Goal: Task Accomplishment & Management: Manage account settings

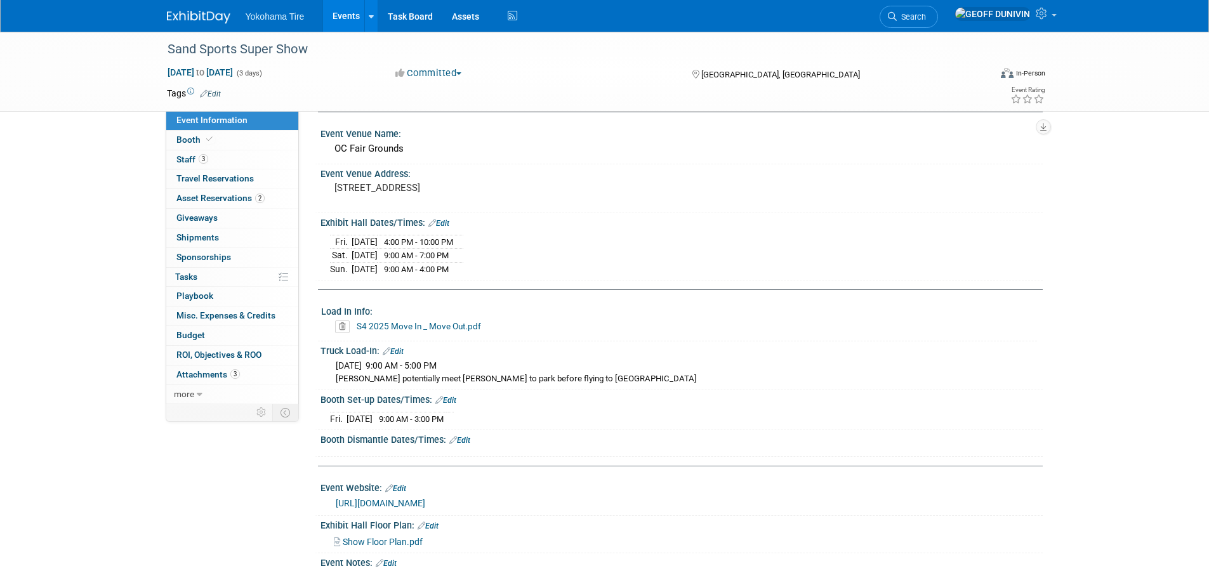
scroll to position [127, 0]
click at [397, 348] on link "Edit" at bounding box center [393, 350] width 21 height 9
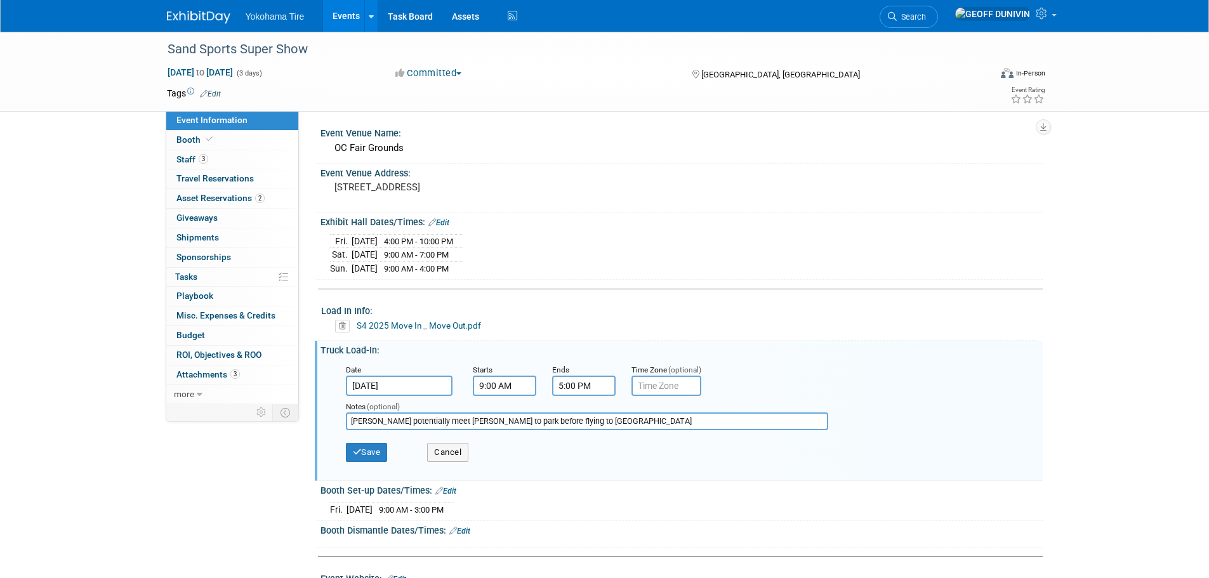
drag, startPoint x: 603, startPoint y: 422, endPoint x: 319, endPoint y: 408, distance: 283.9
click at [319, 408] on div "Truck Load-In: Edit [DATE] 9:00 AM - 5:00 PM [PERSON_NAME] potentially meet [PE…" at bounding box center [679, 411] width 728 height 140
type input "Exhibitor packet pick-up (creds, parking passes, ETC"
click at [362, 452] on button "Save" at bounding box center [367, 452] width 42 height 19
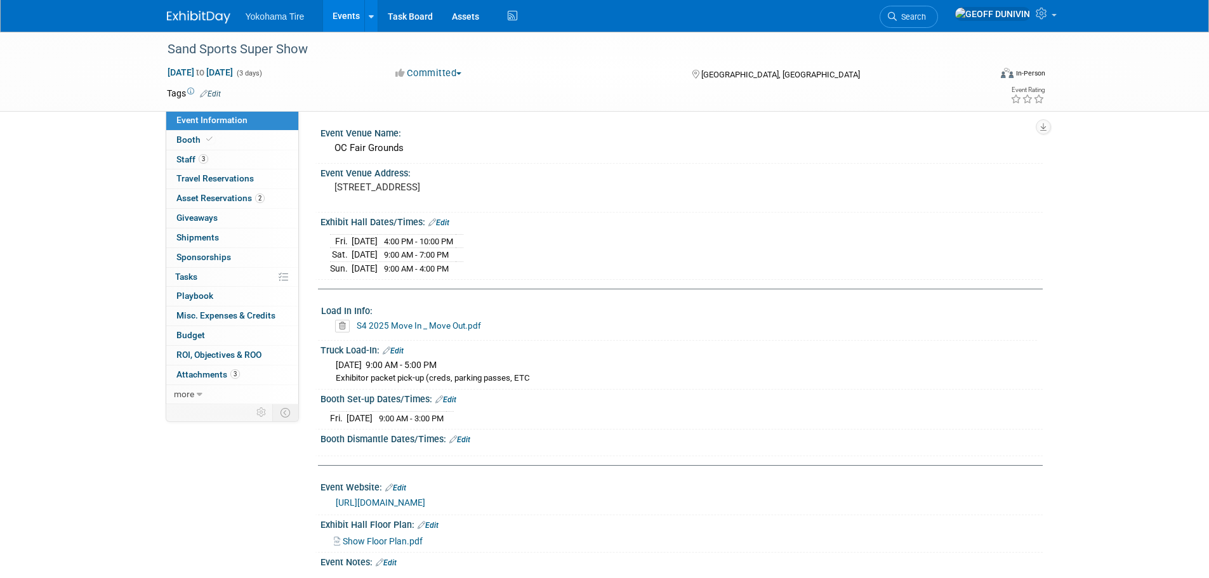
click at [449, 401] on link "Edit" at bounding box center [445, 399] width 21 height 9
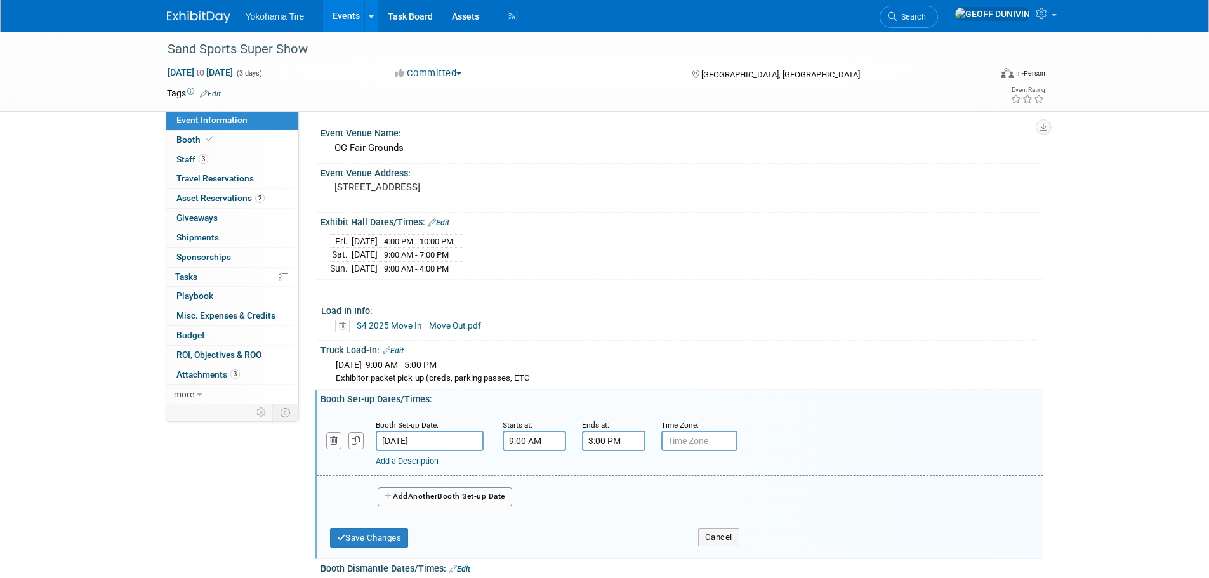
click at [429, 461] on link "Add a Description" at bounding box center [407, 461] width 63 height 10
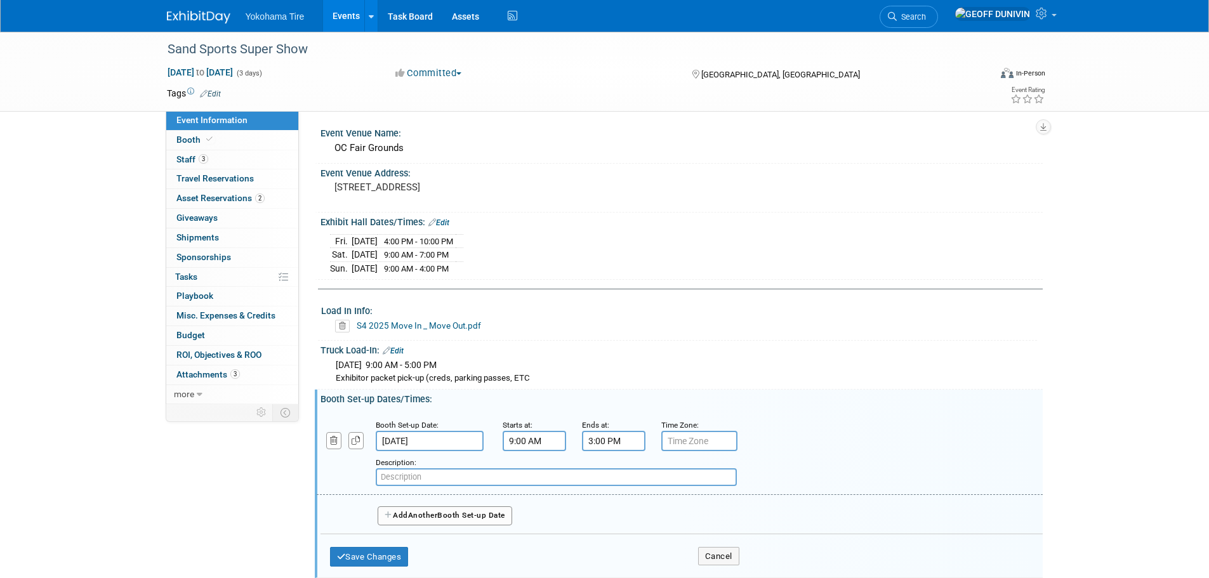
click at [393, 443] on input "[DATE]" at bounding box center [430, 441] width 108 height 20
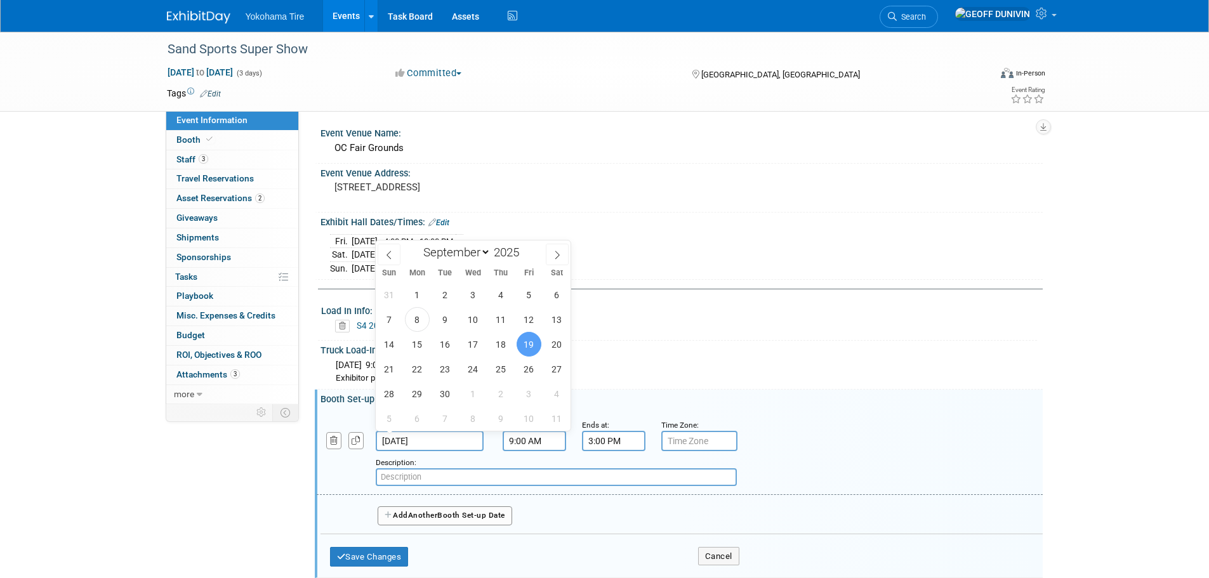
click at [395, 443] on input "[DATE]" at bounding box center [430, 441] width 108 height 20
click at [578, 534] on div "Save Changes Cancel" at bounding box center [534, 553] width 409 height 39
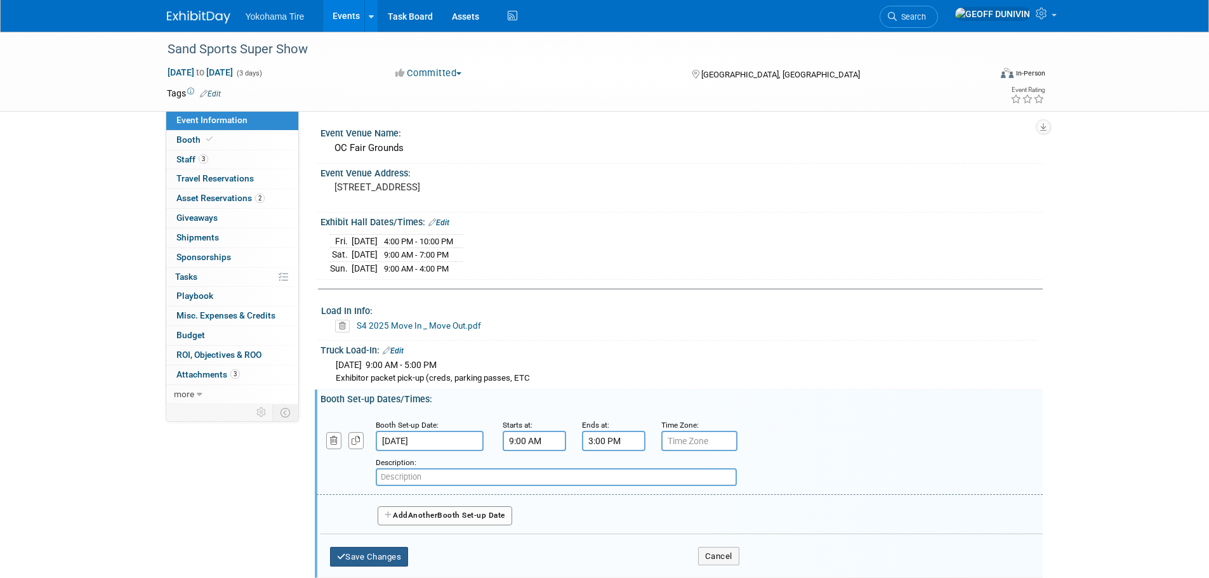
click at [366, 563] on button "Save Changes" at bounding box center [369, 557] width 79 height 20
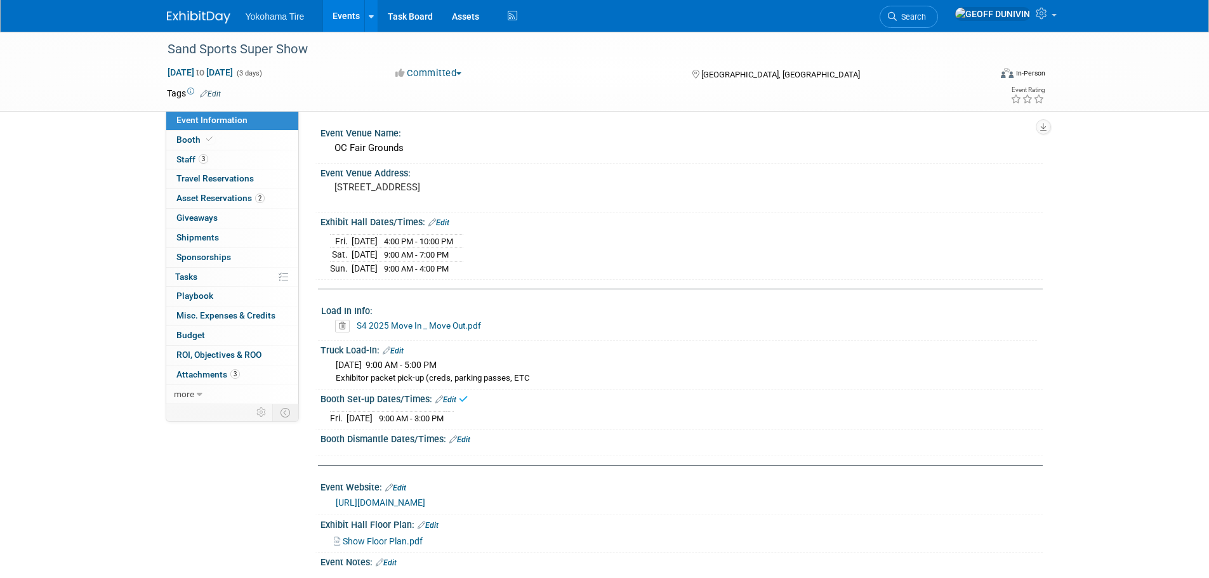
click at [456, 397] on link "Edit" at bounding box center [445, 399] width 21 height 9
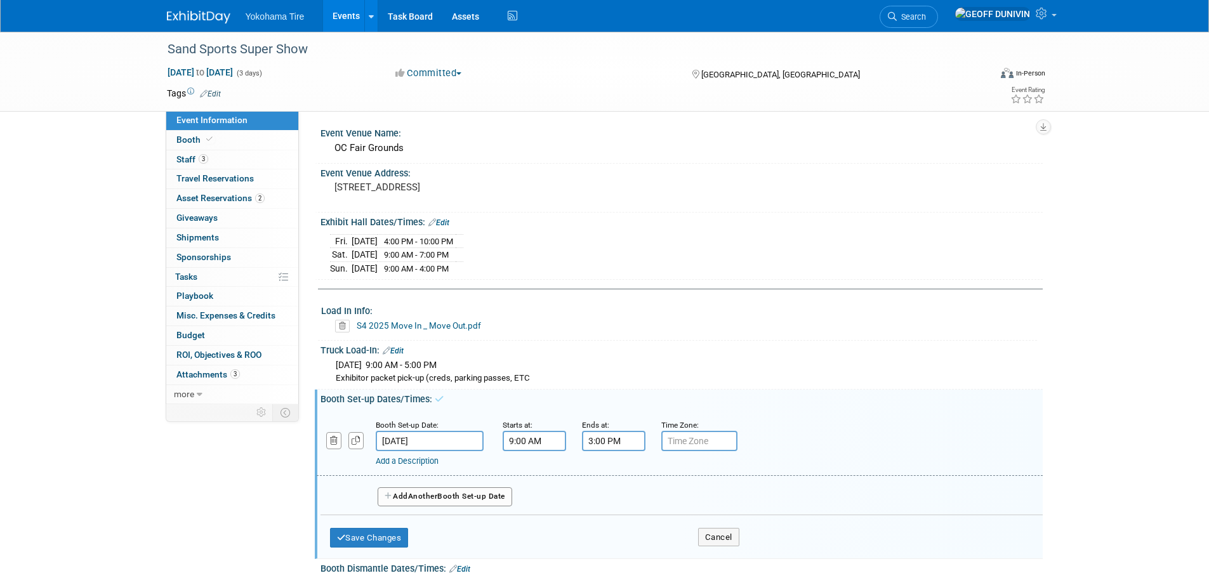
click at [465, 494] on button "Add Another Booth Set-up Date" at bounding box center [444, 496] width 134 height 19
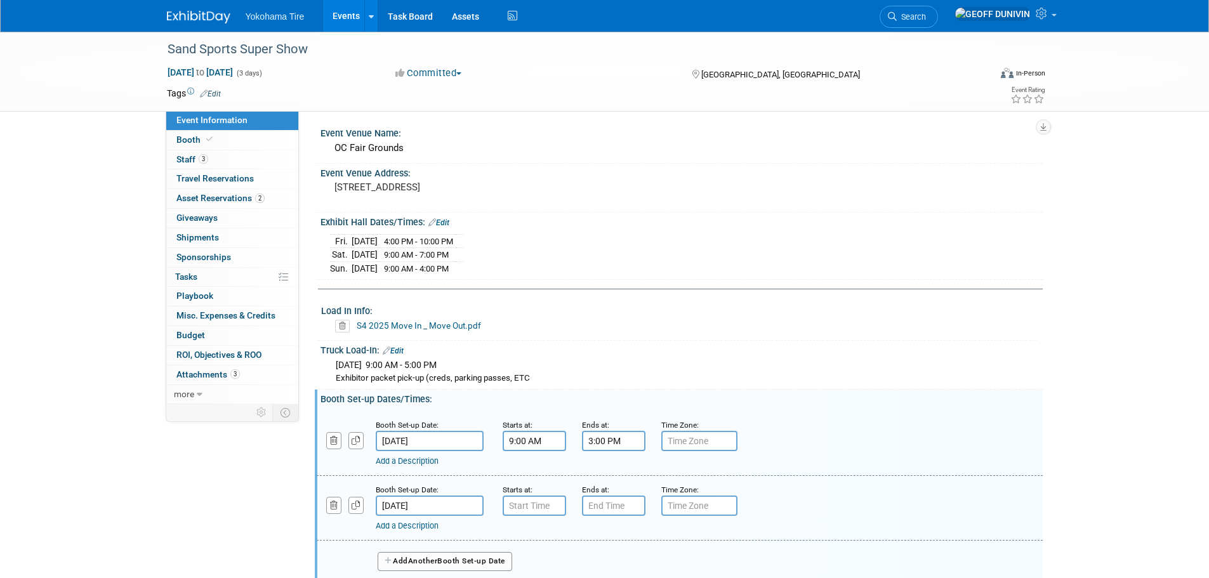
click at [462, 504] on input "[DATE]" at bounding box center [430, 505] width 108 height 20
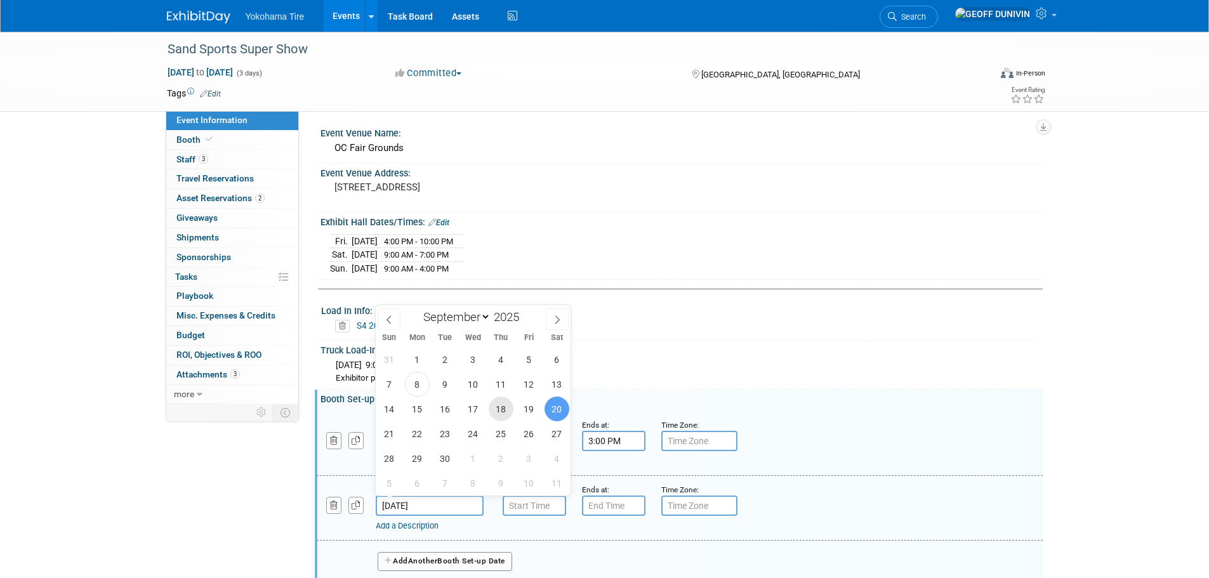
click at [501, 408] on span "18" at bounding box center [501, 409] width 25 height 25
type input "[DATE]"
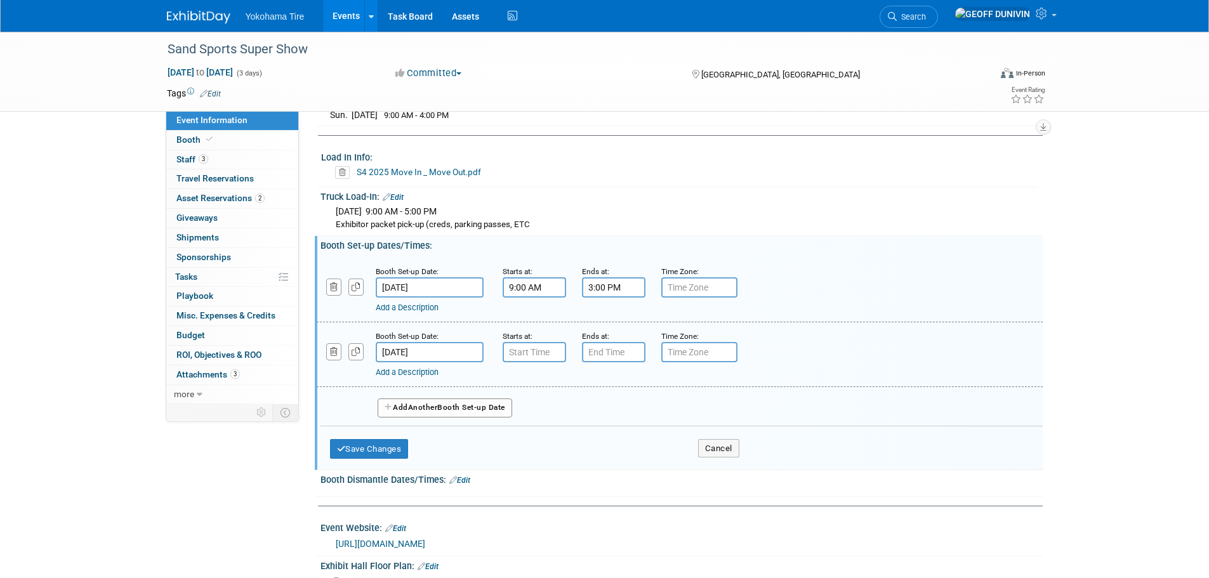
scroll to position [317, 0]
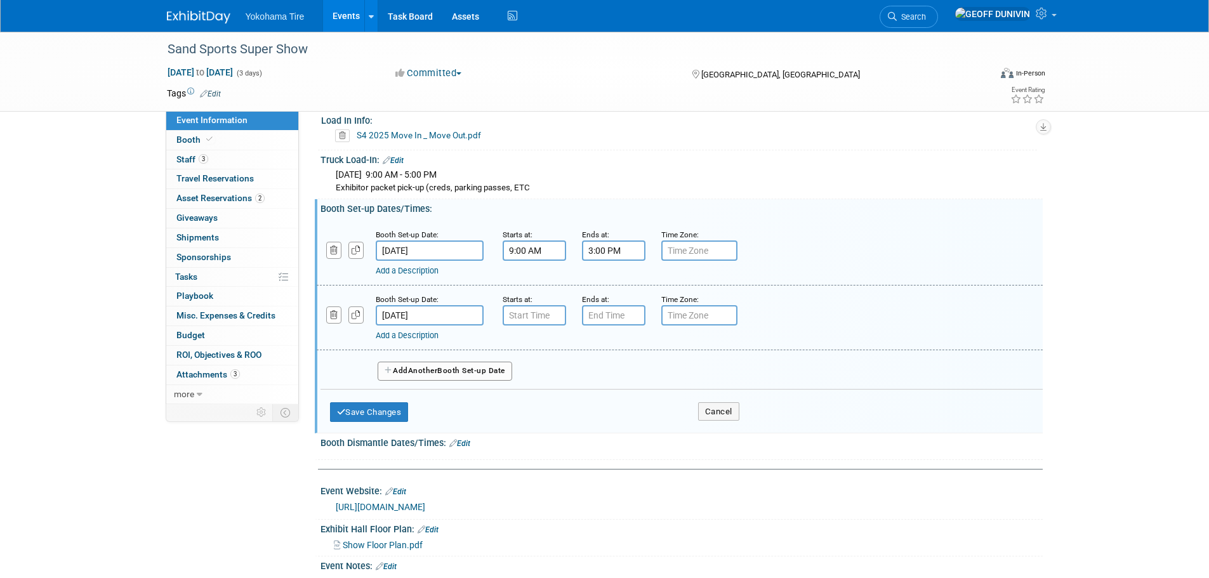
click at [535, 325] on div "Add a Description Description:" at bounding box center [647, 333] width 542 height 16
click at [542, 308] on input "7:00 AM" at bounding box center [533, 315] width 63 height 20
click at [530, 363] on span "07" at bounding box center [532, 373] width 24 height 23
click at [563, 405] on td "09" at bounding box center [566, 415] width 41 height 34
type input "9:00 AM"
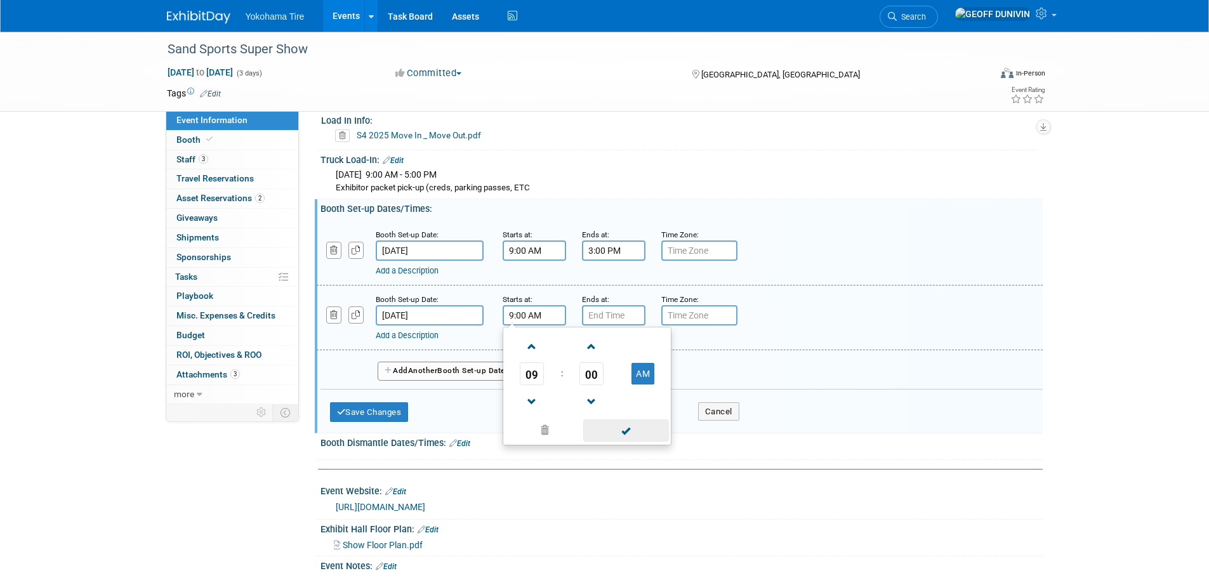
click at [630, 424] on span at bounding box center [626, 430] width 86 height 22
click at [611, 320] on input "7:00 PM" at bounding box center [613, 315] width 63 height 20
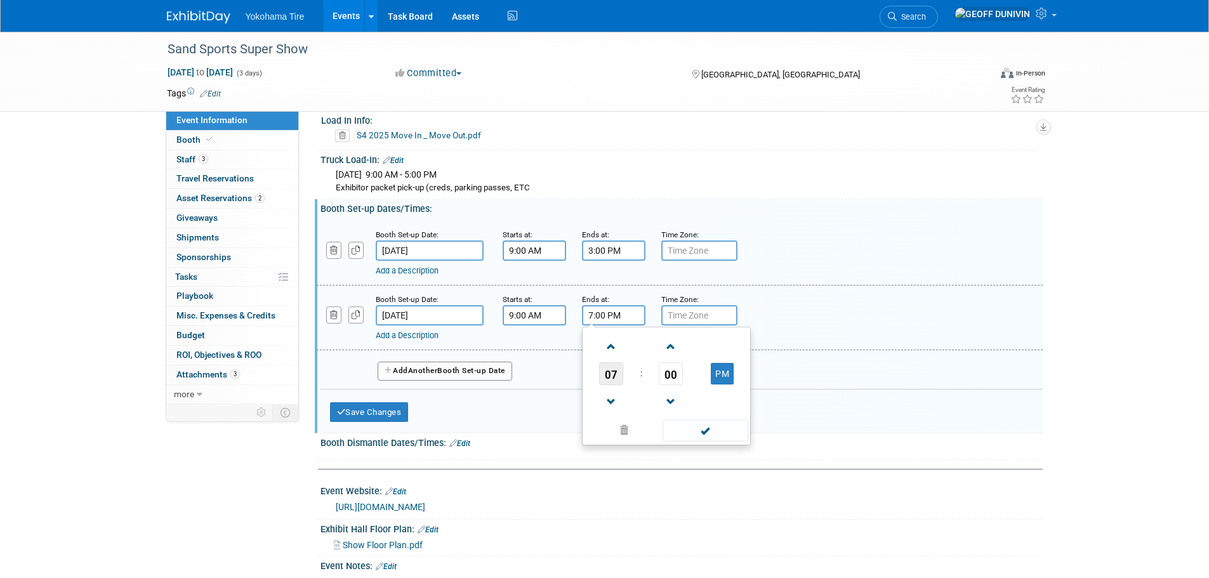
click at [608, 366] on span "07" at bounding box center [611, 373] width 24 height 23
click at [633, 373] on td "05" at bounding box center [646, 381] width 41 height 34
type input "5:00 PM"
click at [697, 430] on span at bounding box center [705, 430] width 86 height 22
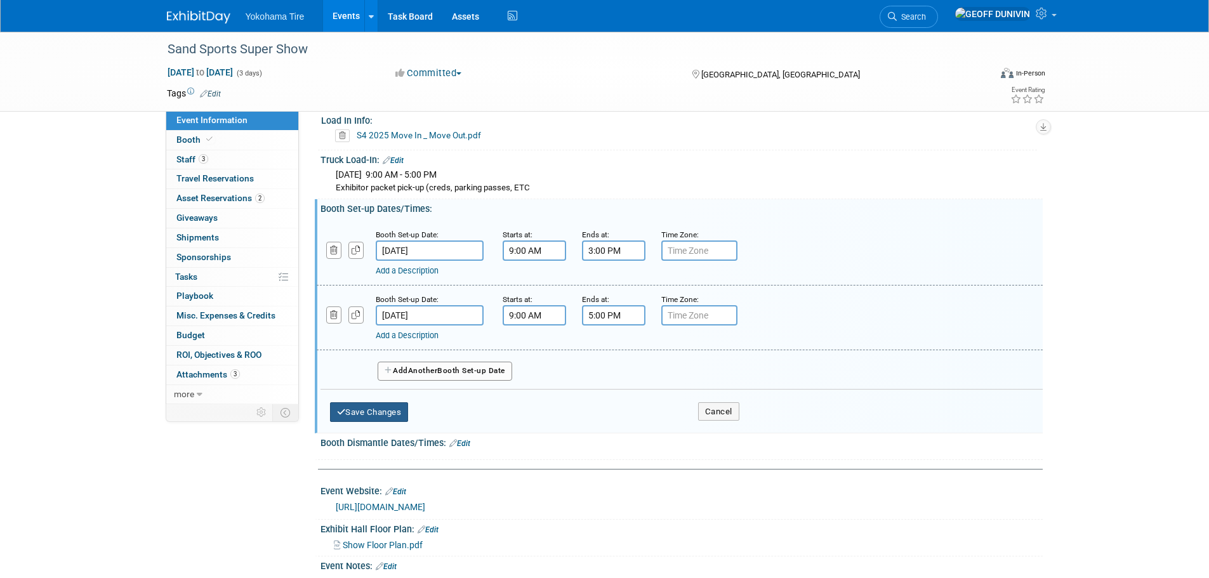
click at [338, 408] on icon "button" at bounding box center [341, 412] width 9 height 8
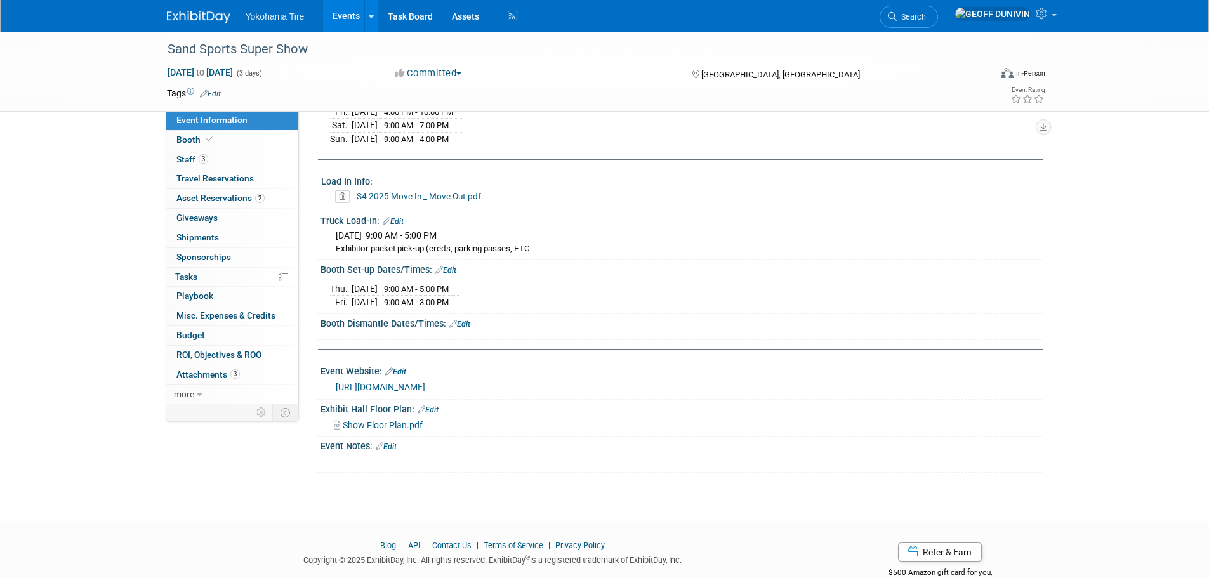
scroll to position [193, 0]
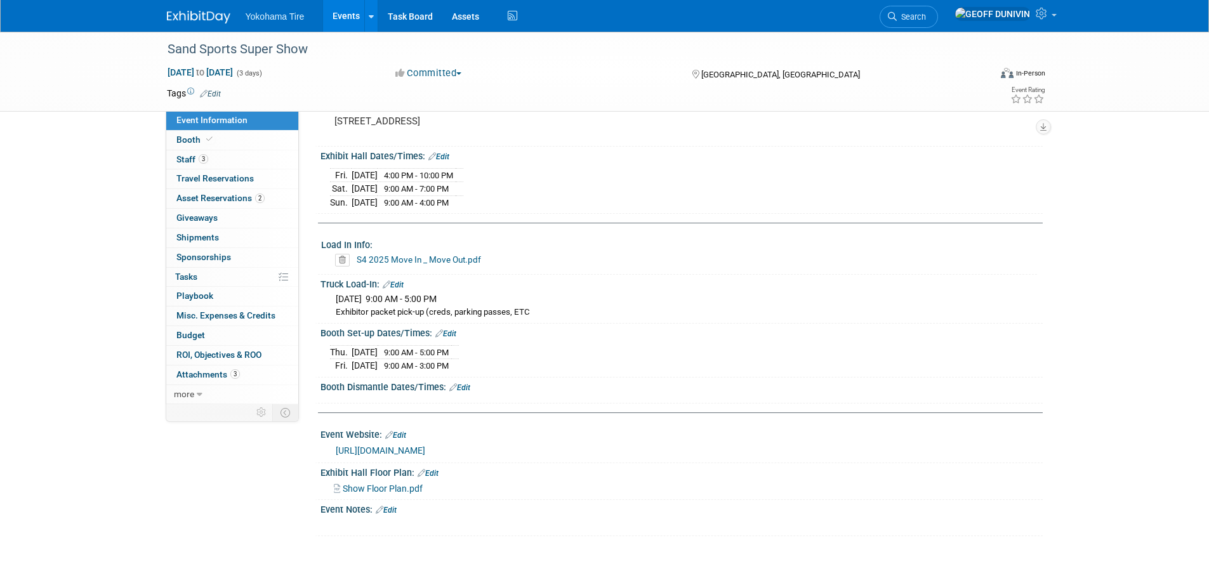
click at [445, 330] on link "Edit" at bounding box center [445, 333] width 21 height 9
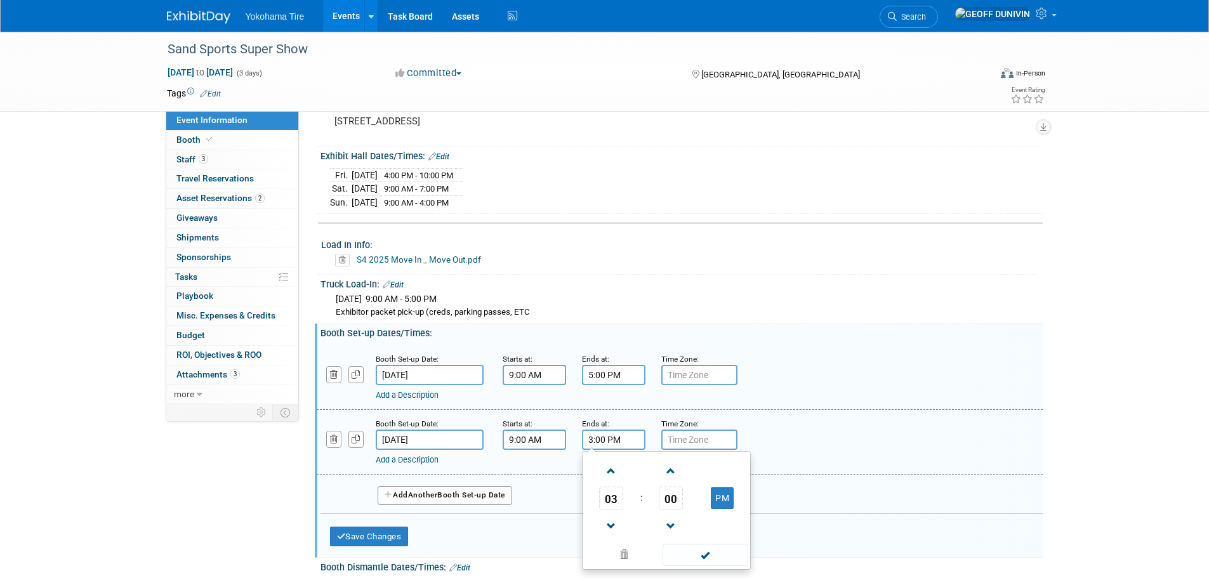
click at [622, 430] on input "3:00 PM" at bounding box center [613, 440] width 63 height 20
click at [616, 487] on span "03" at bounding box center [611, 498] width 24 height 23
click at [693, 473] on td "02" at bounding box center [686, 471] width 41 height 34
type input "2:00 PM"
click at [719, 551] on span at bounding box center [705, 555] width 86 height 22
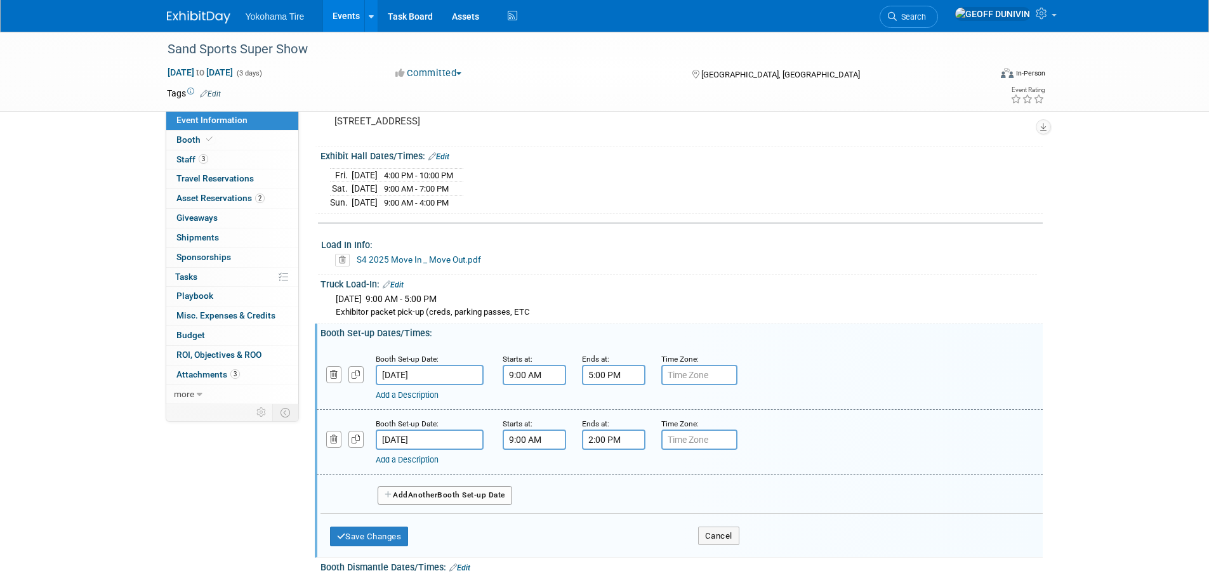
click at [426, 455] on link "Add a Description" at bounding box center [407, 460] width 63 height 10
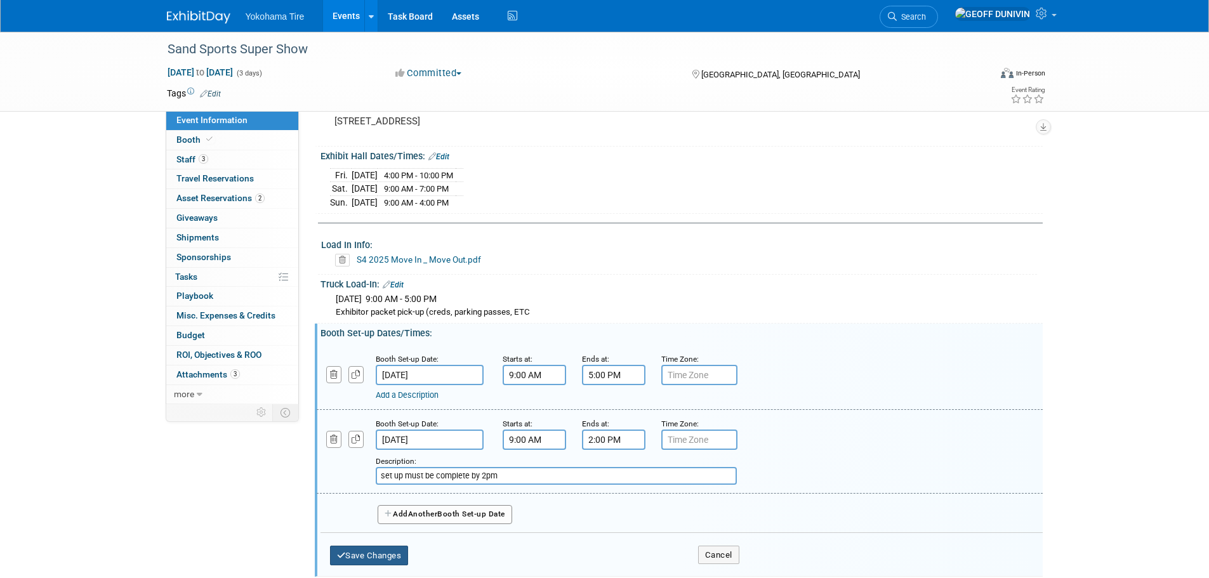
type input "set up must be complete by 2pm"
click at [370, 548] on button "Save Changes" at bounding box center [369, 556] width 79 height 20
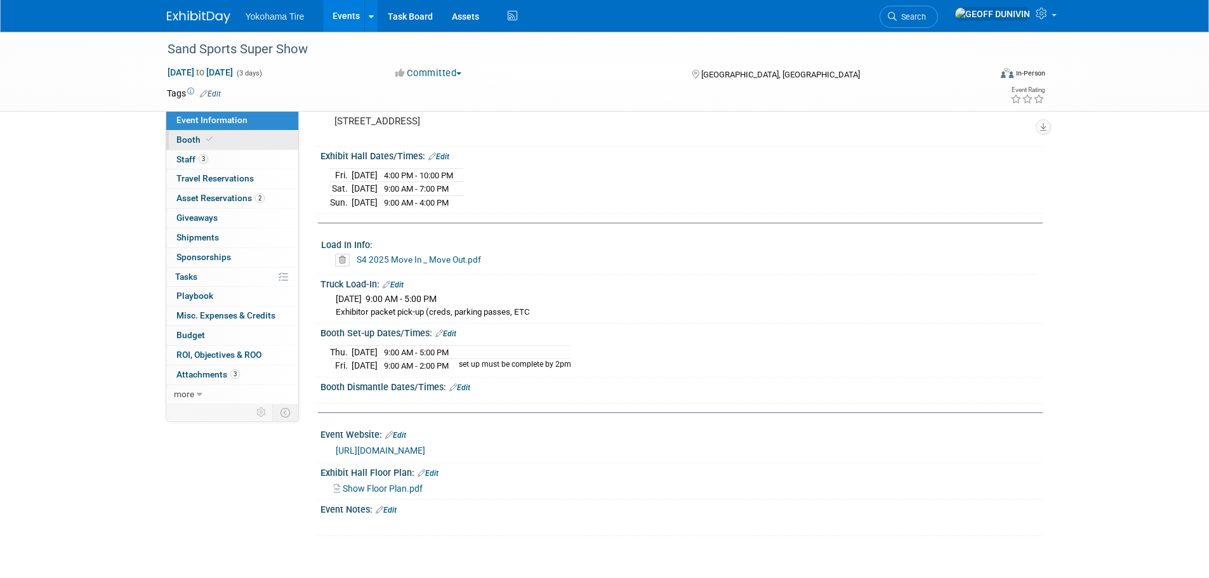
click at [246, 137] on link "Booth" at bounding box center [232, 140] width 132 height 19
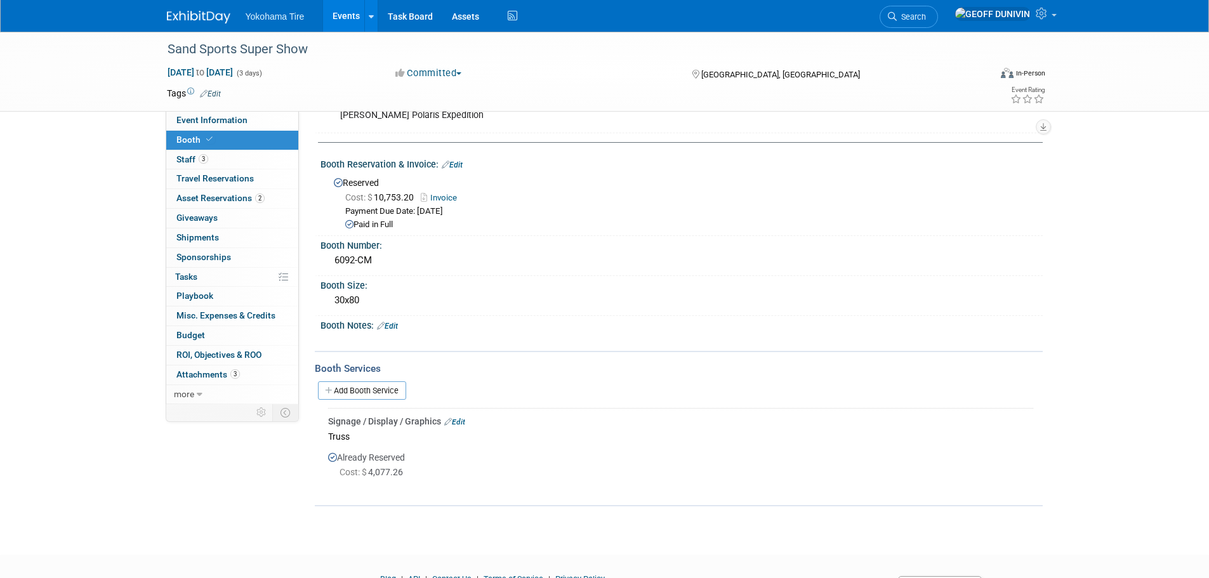
scroll to position [0, 0]
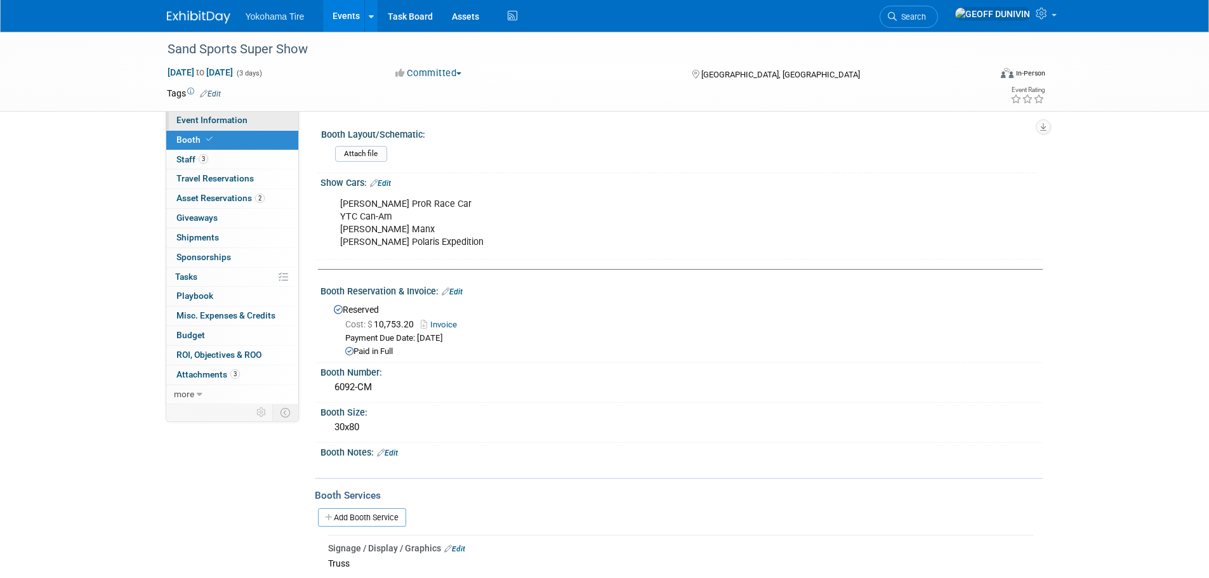
click at [249, 117] on link "Event Information" at bounding box center [232, 120] width 132 height 19
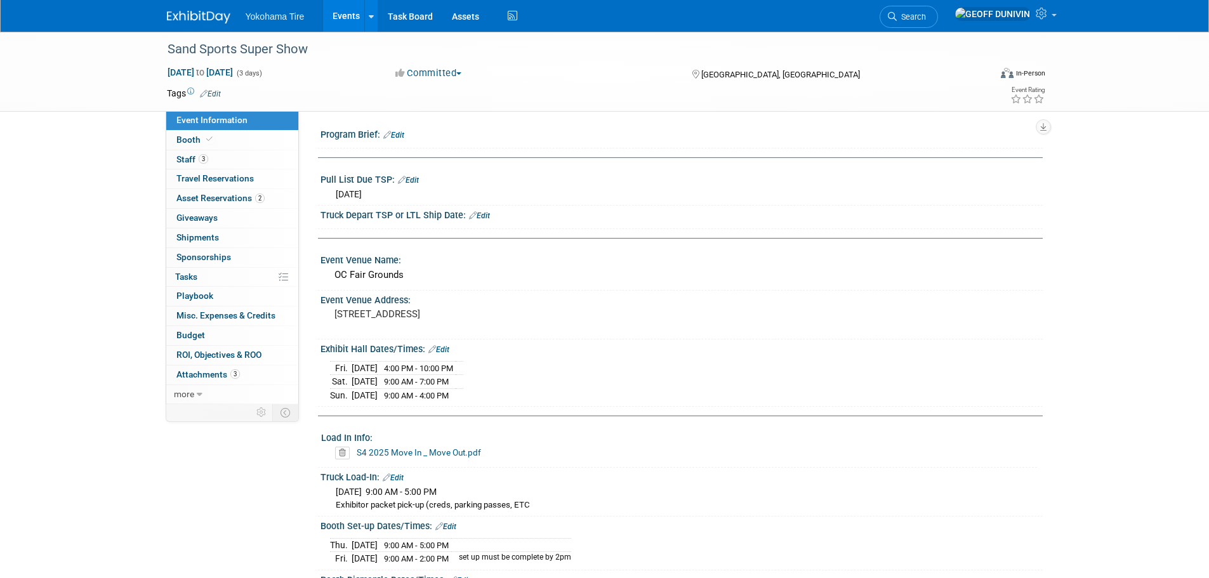
click at [460, 453] on link "S4 2025 Move In _ Move Out.pdf" at bounding box center [419, 452] width 124 height 10
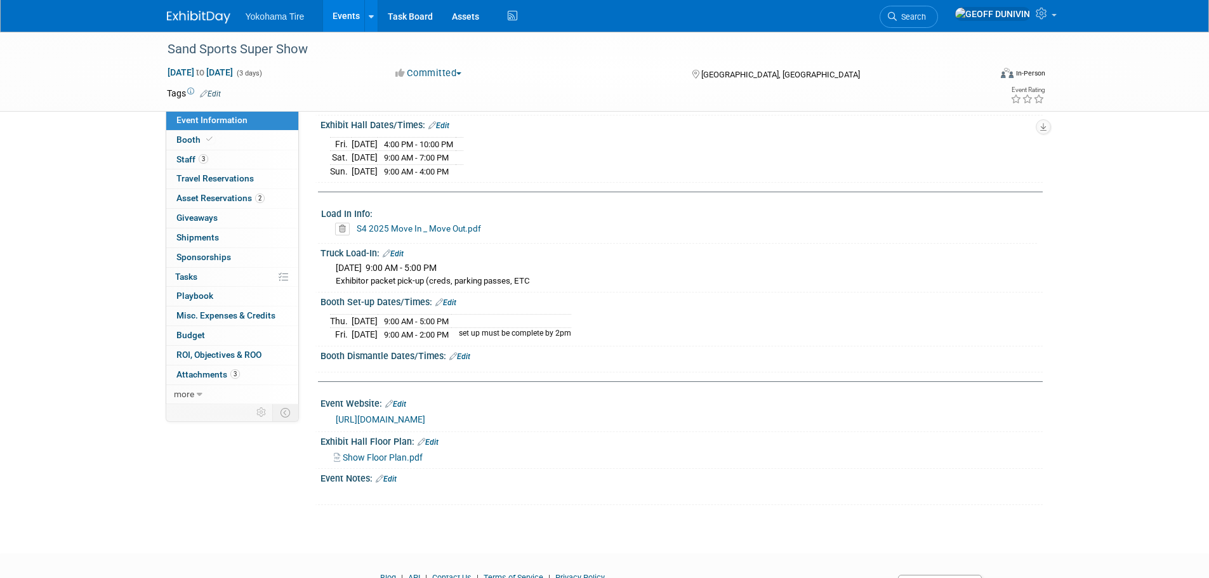
scroll to position [254, 0]
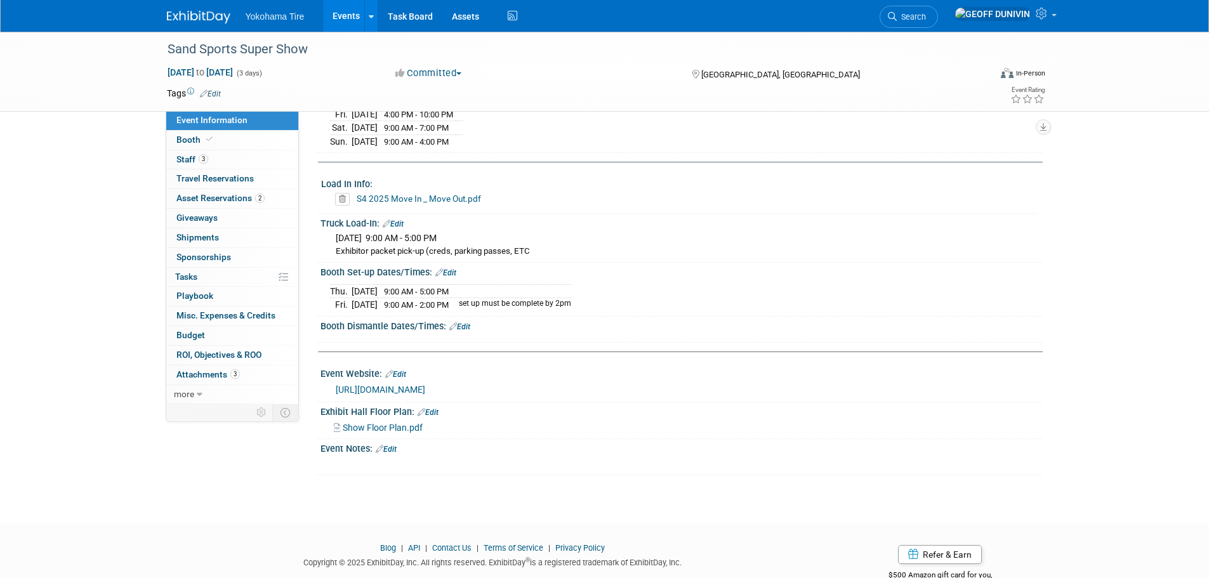
click at [342, 194] on icon at bounding box center [342, 199] width 15 height 13
click at [323, 244] on link "Yes" at bounding box center [328, 246] width 37 height 20
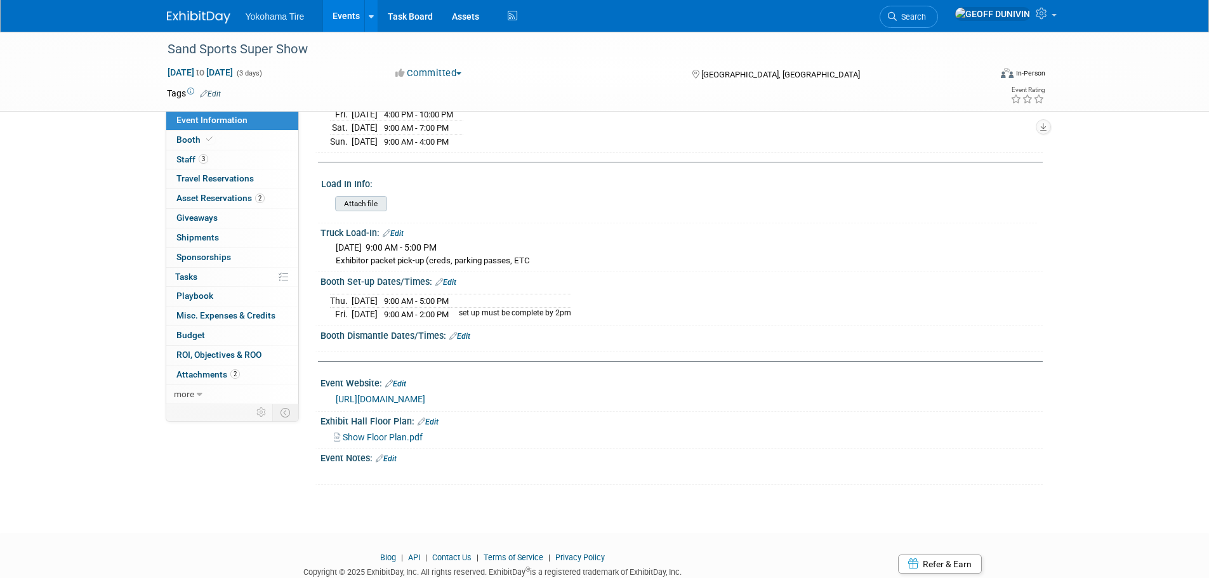
click at [361, 203] on input "file" at bounding box center [300, 204] width 173 height 15
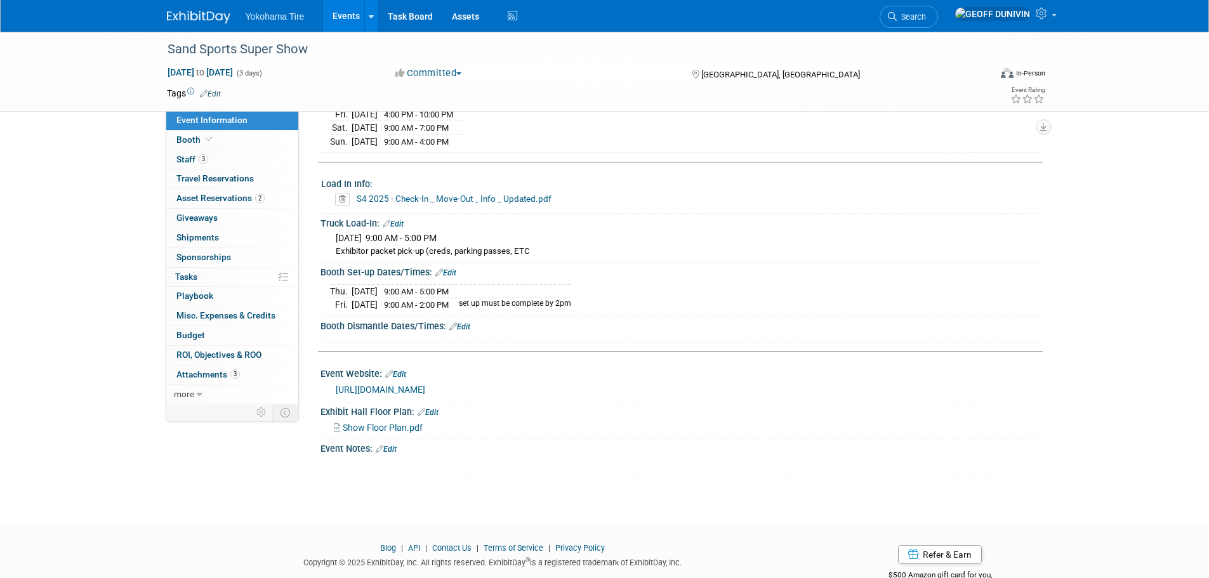
click at [464, 322] on link "Edit" at bounding box center [459, 326] width 21 height 9
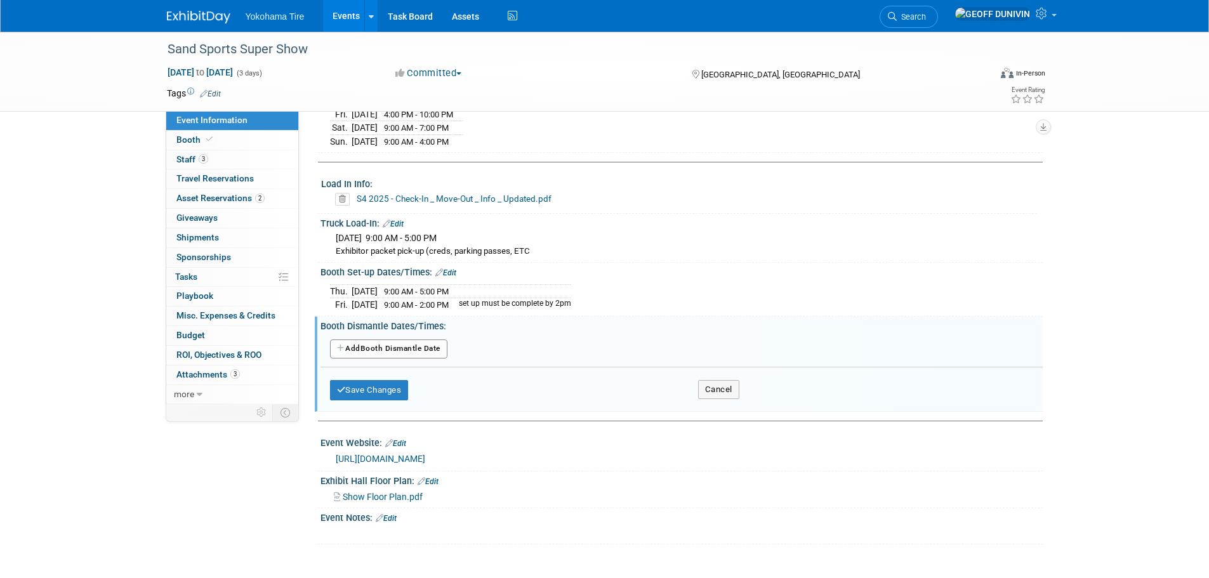
click at [397, 349] on button "Add Another Booth Dismantle Date" at bounding box center [388, 348] width 117 height 19
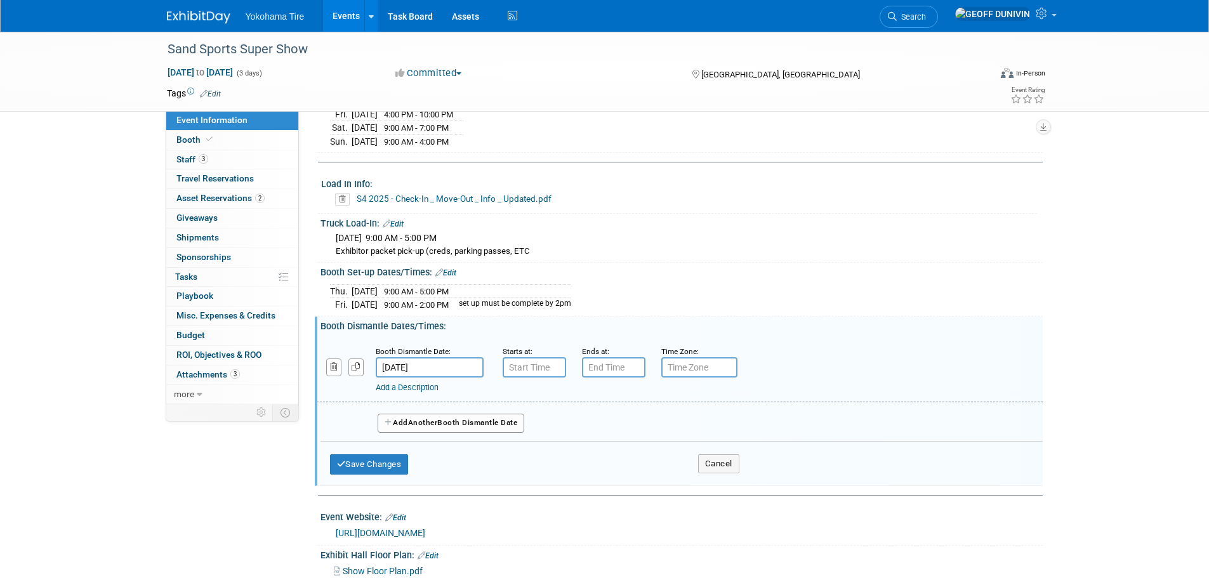
click at [420, 358] on input "[DATE]" at bounding box center [430, 367] width 108 height 20
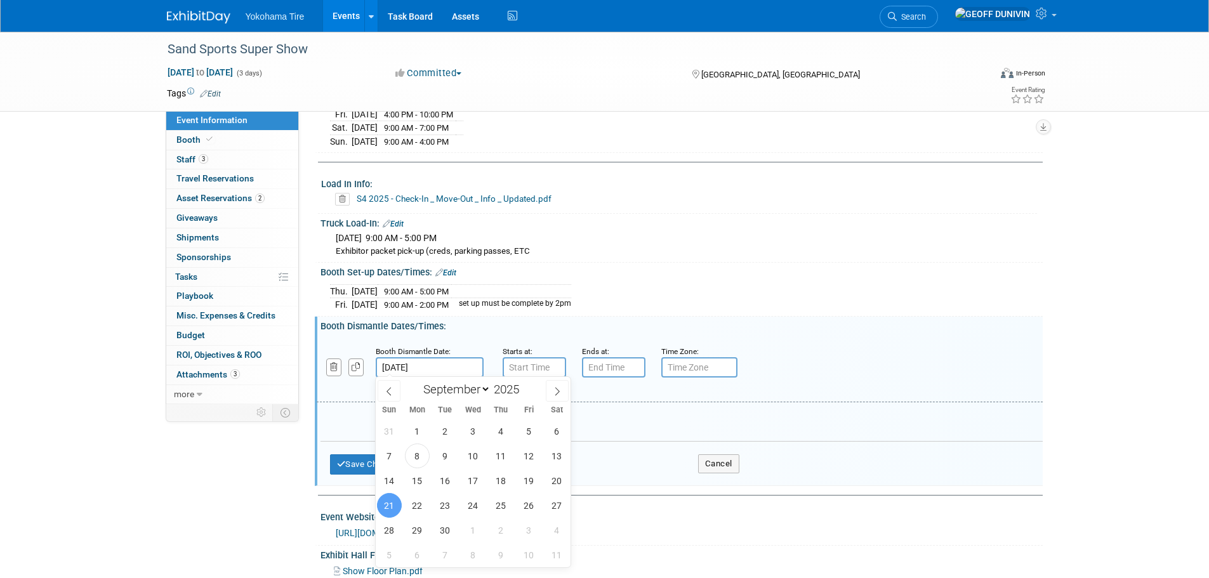
click at [382, 502] on span "21" at bounding box center [389, 505] width 25 height 25
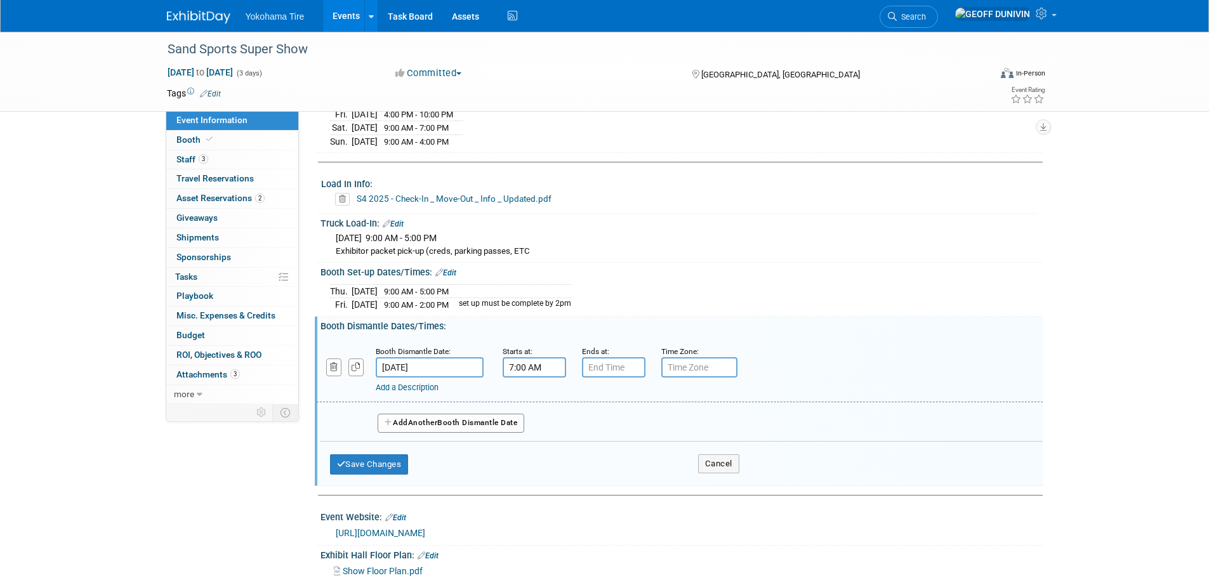
click at [535, 360] on input "7:00 AM" at bounding box center [533, 367] width 63 height 20
click at [539, 428] on span "07" at bounding box center [532, 425] width 24 height 23
click at [539, 428] on td "04" at bounding box center [526, 433] width 41 height 34
click at [586, 421] on span "00" at bounding box center [591, 425] width 24 height 23
click at [598, 421] on td "30" at bounding box center [607, 433] width 41 height 34
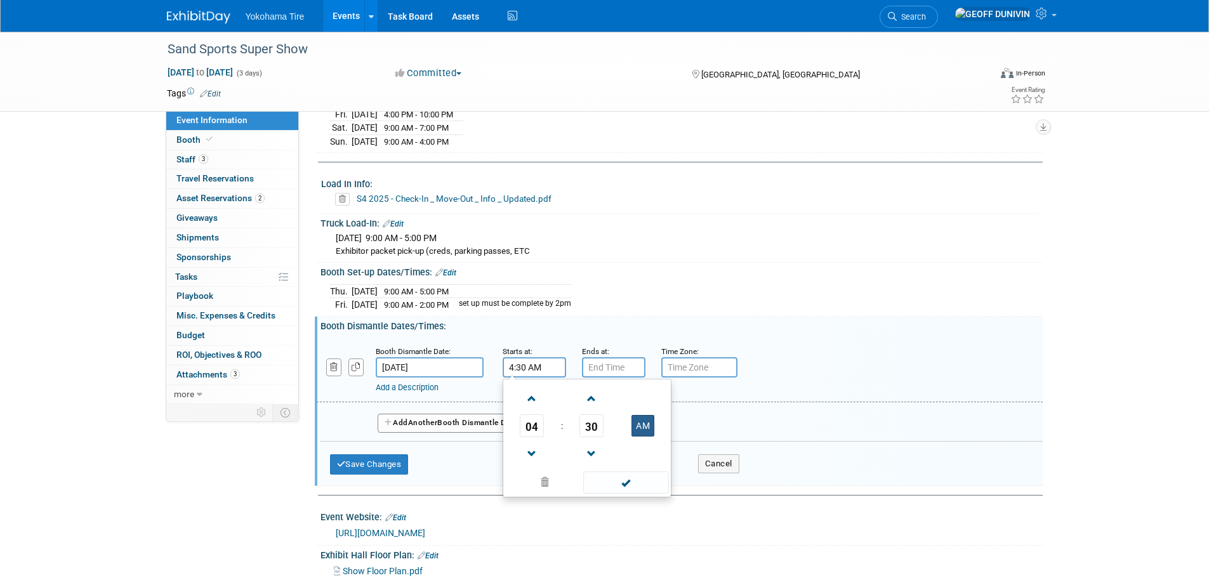
click at [647, 428] on button "AM" at bounding box center [642, 426] width 23 height 22
type input "4:30 PM"
click at [631, 476] on span at bounding box center [626, 482] width 86 height 22
click at [623, 355] on div "Ends at:" at bounding box center [612, 350] width 60 height 13
click at [623, 363] on input "7:00 PM" at bounding box center [613, 367] width 63 height 20
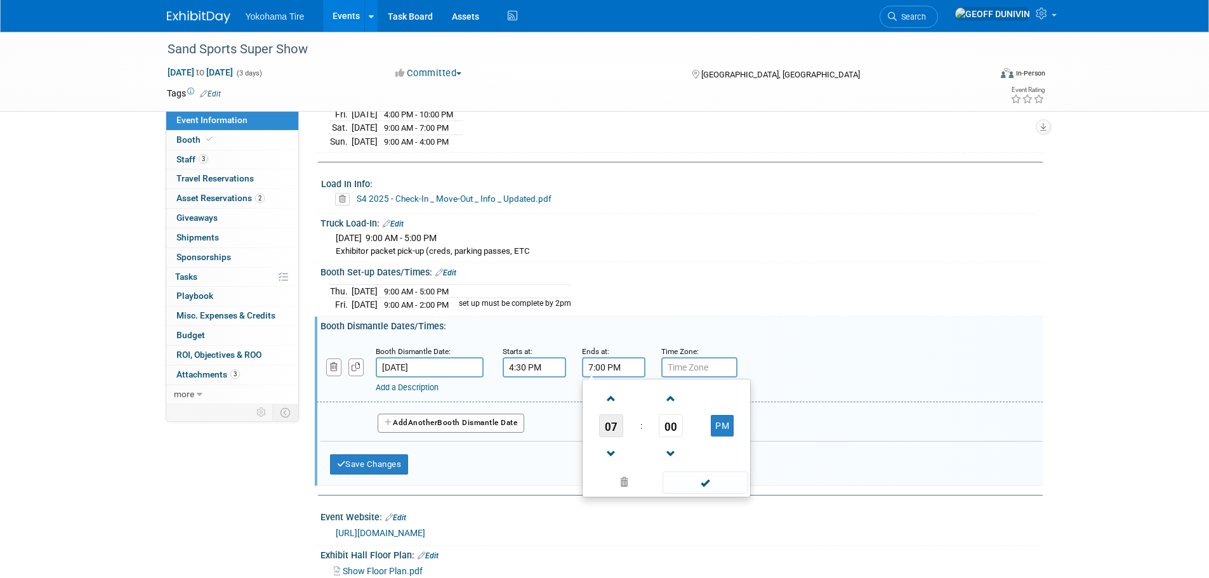
click at [606, 423] on span "07" at bounding box center [611, 425] width 24 height 23
click at [653, 467] on td "09" at bounding box center [646, 467] width 41 height 34
type input "9:00 PM"
click at [711, 485] on span at bounding box center [705, 482] width 86 height 22
click at [364, 465] on button "Save Changes" at bounding box center [369, 464] width 79 height 20
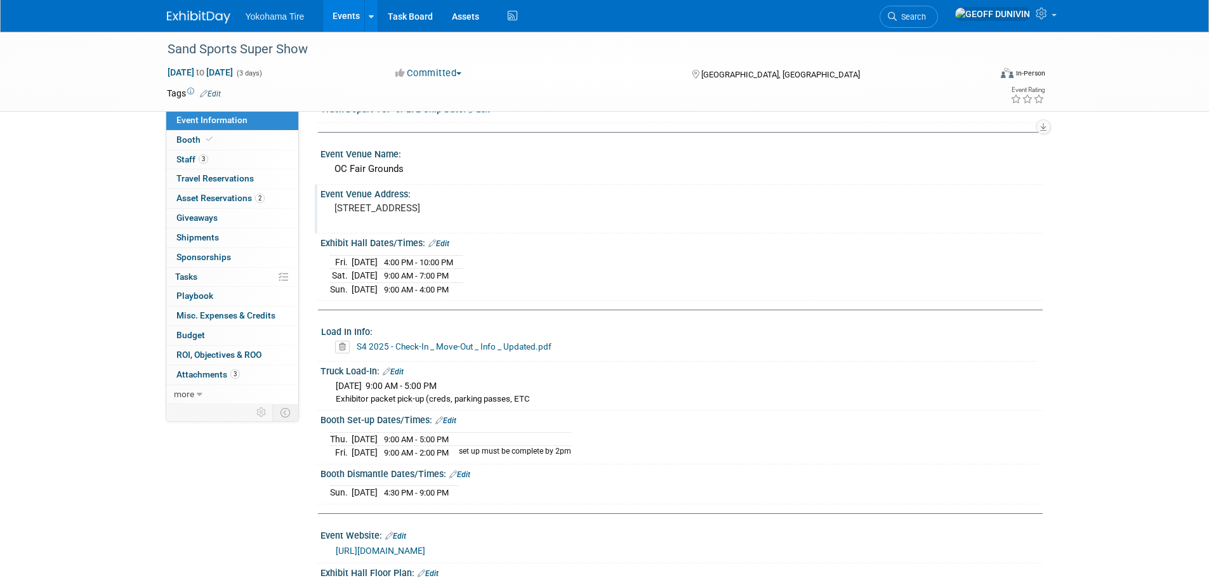
scroll to position [127, 0]
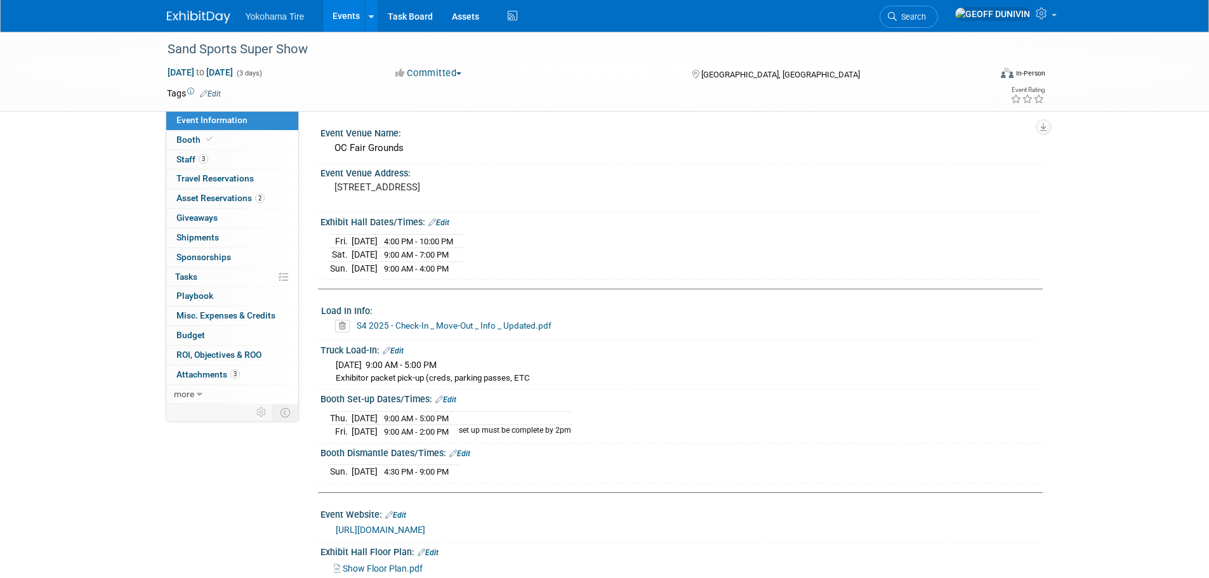
click at [387, 346] on icon at bounding box center [387, 350] width 8 height 8
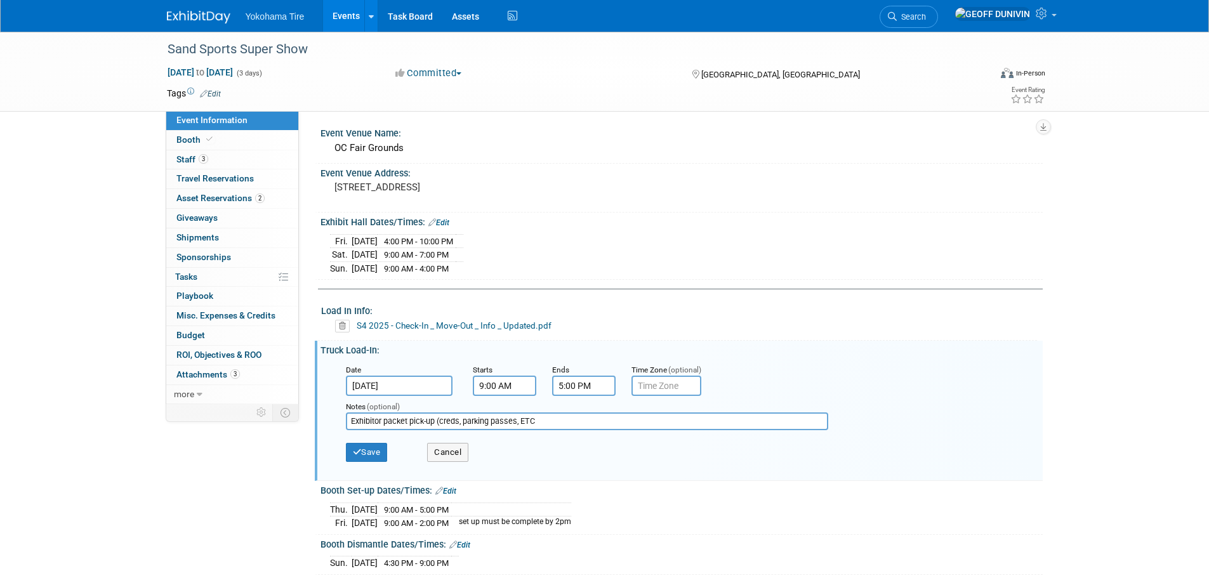
click at [352, 419] on input "Exhibitor packet pick-up (creds, parking passes, ETC" at bounding box center [587, 421] width 482 height 18
drag, startPoint x: 643, startPoint y: 426, endPoint x: 635, endPoint y: 421, distance: 9.4
click at [641, 424] on input "Park YAR; Exhibitor packet pick-up (creds, parking passes, ETC" at bounding box center [587, 421] width 482 height 18
type input "Park YAR; Exhibitor packet pick-up (creds, parking passes, ETC)"
click at [386, 445] on button "Save" at bounding box center [367, 452] width 42 height 19
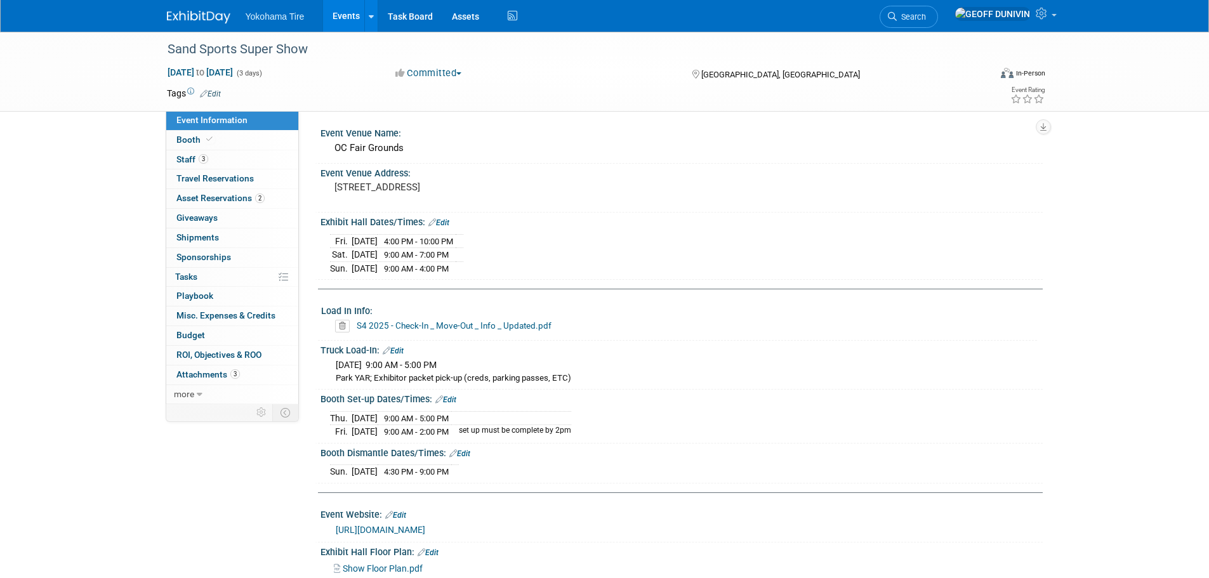
click at [452, 397] on link "Edit" at bounding box center [445, 399] width 21 height 9
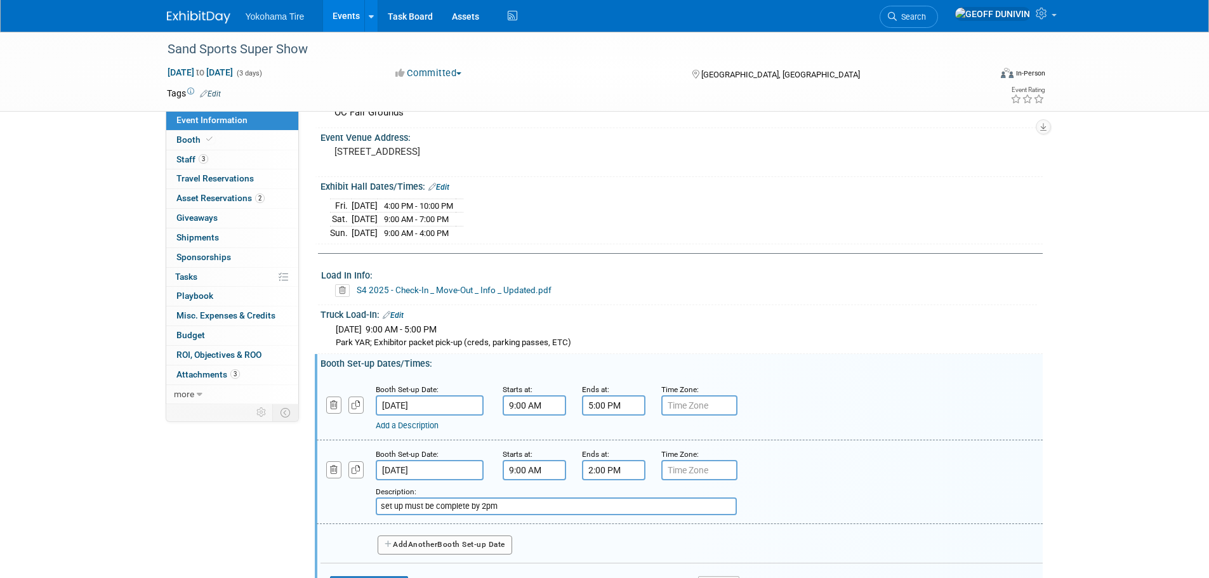
scroll to position [190, 0]
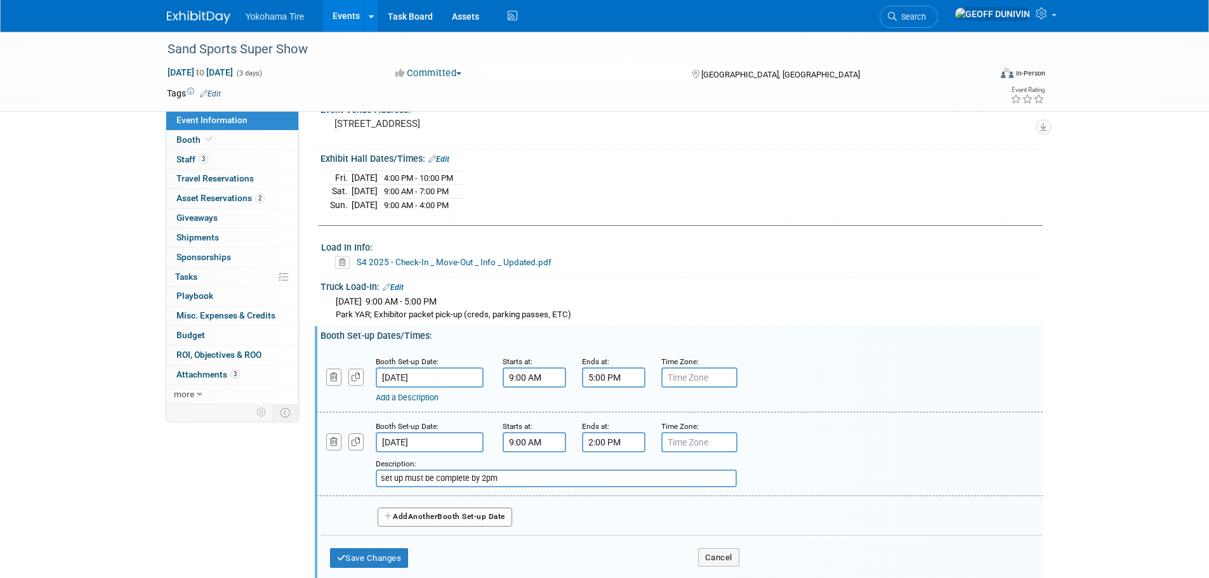
click at [424, 397] on link "Add a Description" at bounding box center [407, 398] width 63 height 10
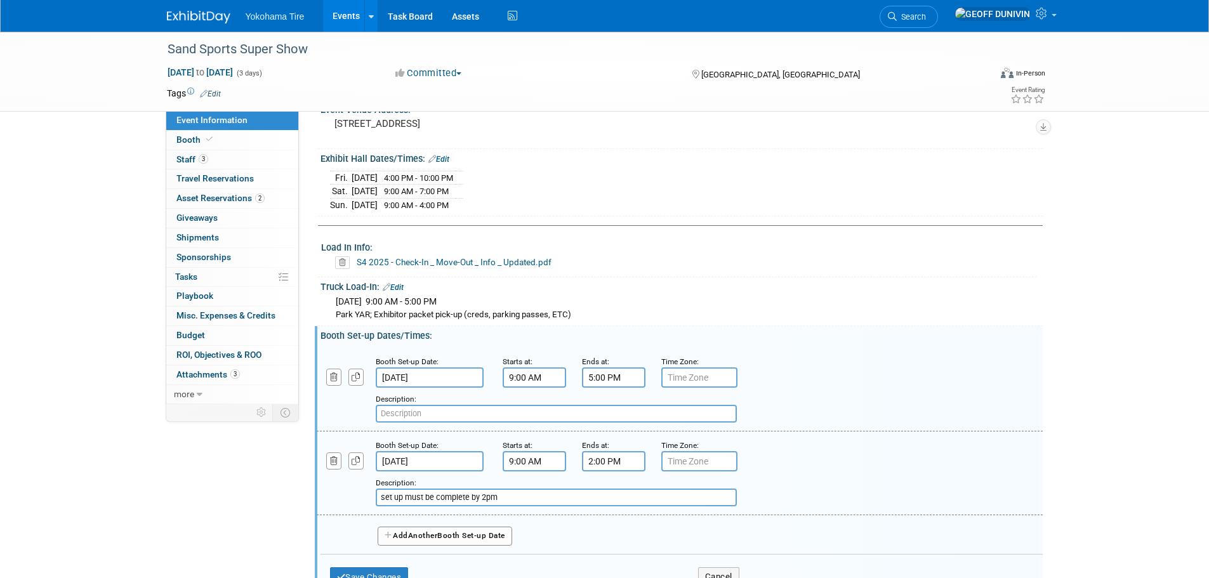
click at [429, 420] on input "text" at bounding box center [556, 414] width 361 height 18
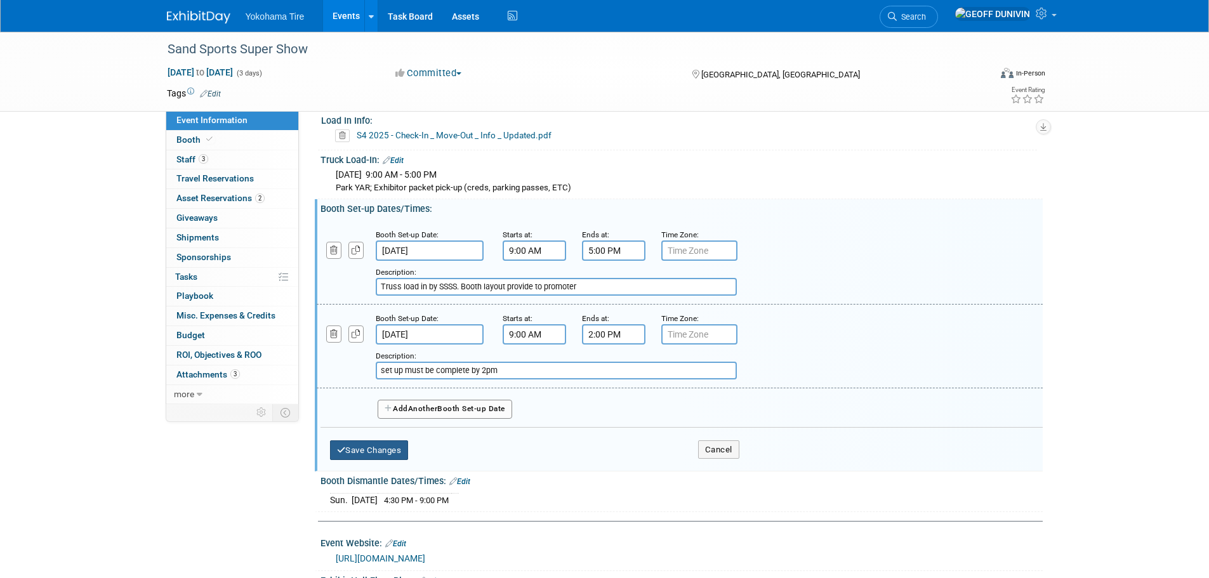
type input "Truss load in by SSSS. Booth layout provide to promoter"
click at [390, 447] on button "Save Changes" at bounding box center [369, 450] width 79 height 20
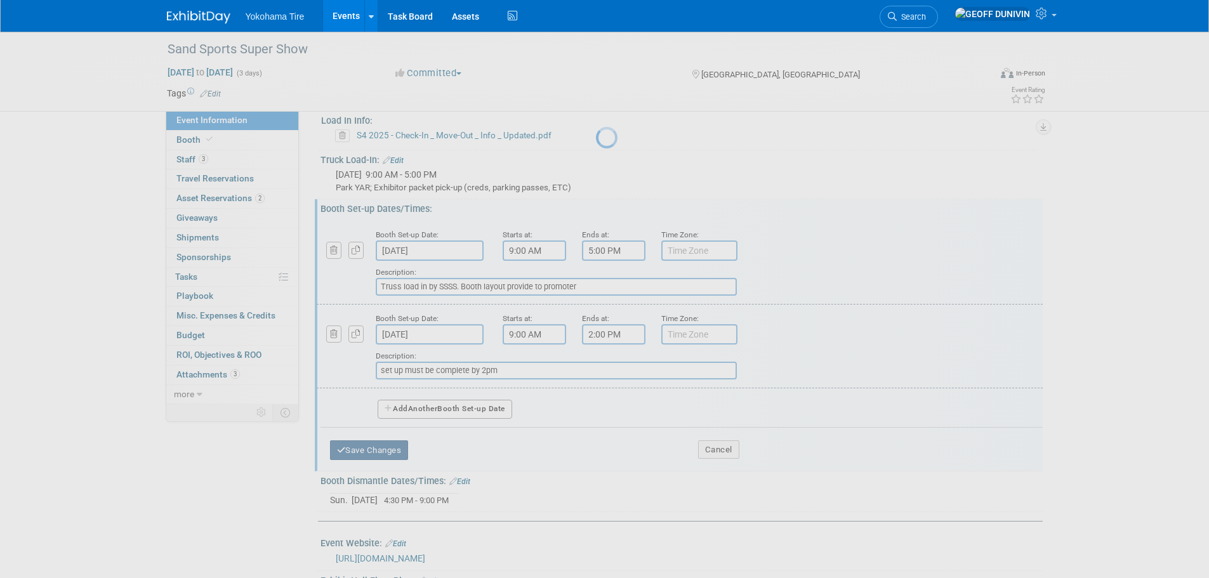
scroll to position [270, 0]
